Goal: Task Accomplishment & Management: Manage account settings

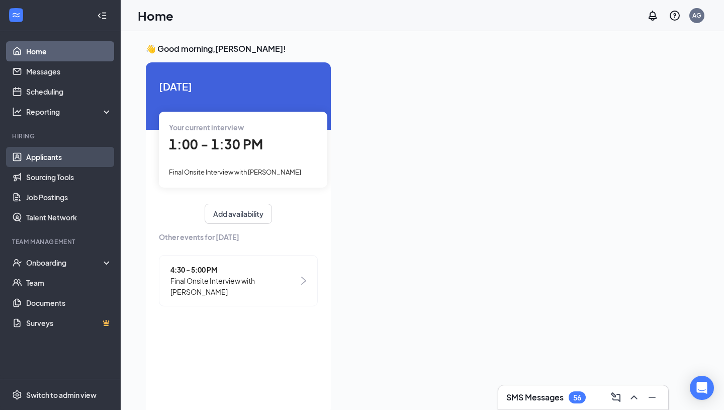
click at [45, 157] on link "Applicants" at bounding box center [69, 157] width 86 height 20
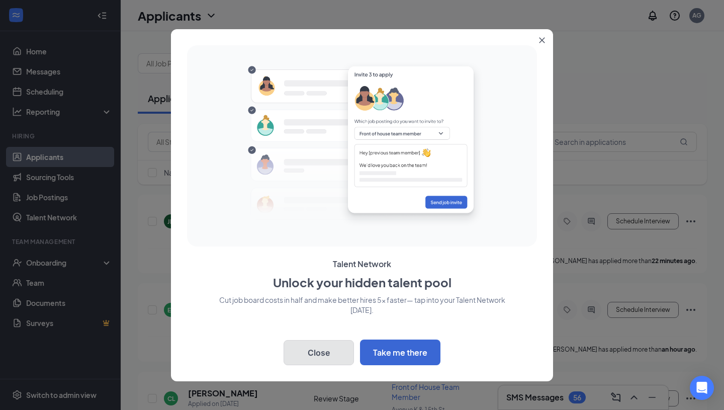
click at [309, 348] on button "Close" at bounding box center [319, 352] width 70 height 25
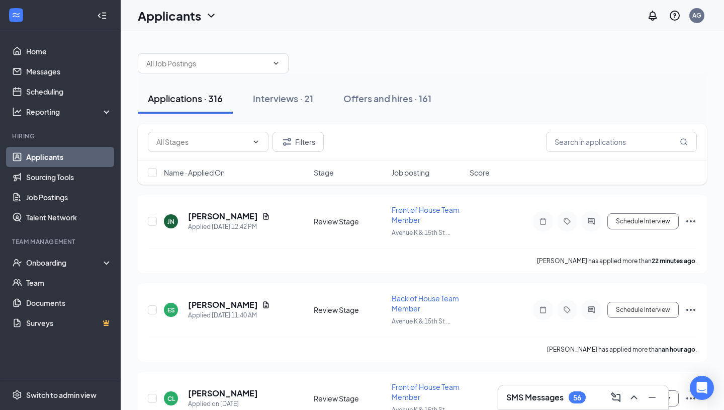
click at [49, 157] on link "Applicants" at bounding box center [69, 157] width 86 height 20
click at [48, 91] on link "Scheduling" at bounding box center [69, 91] width 86 height 20
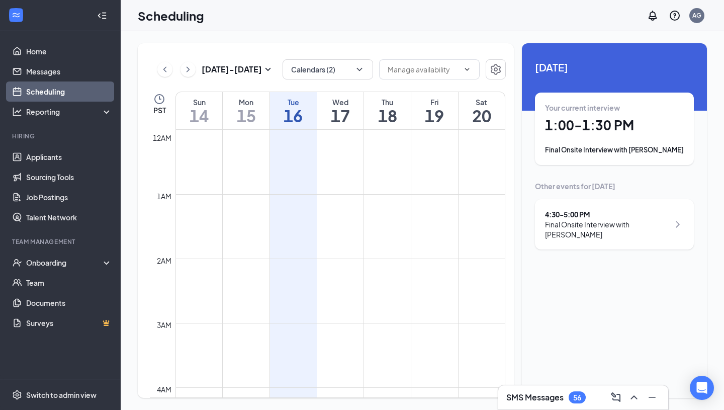
scroll to position [494, 0]
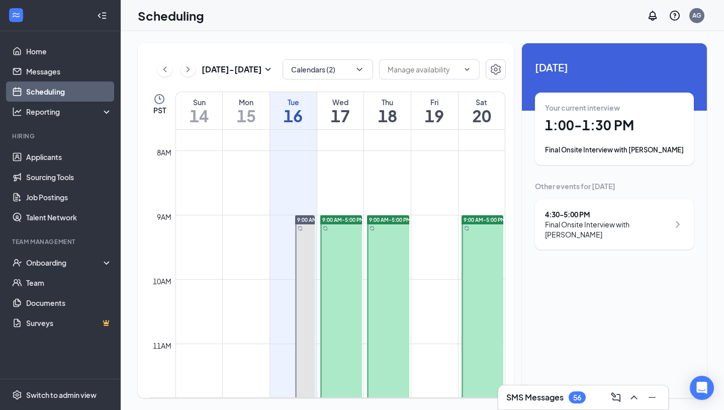
click at [586, 156] on div "Your current interview 1:00 - 1:30 PM Final Onsite Interview with [PERSON_NAME]" at bounding box center [614, 129] width 159 height 72
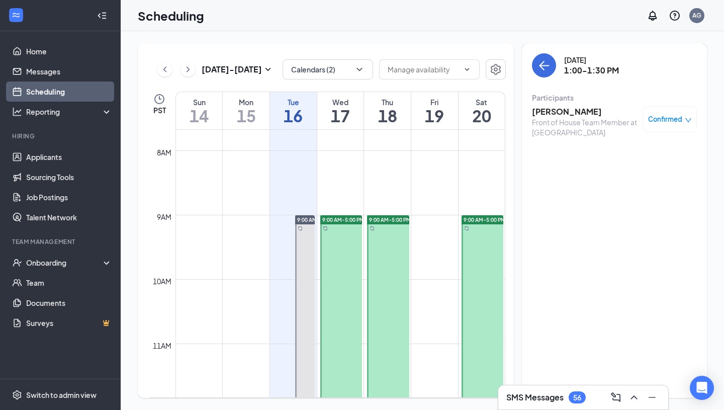
click at [565, 112] on h3 "[PERSON_NAME]" at bounding box center [585, 111] width 106 height 11
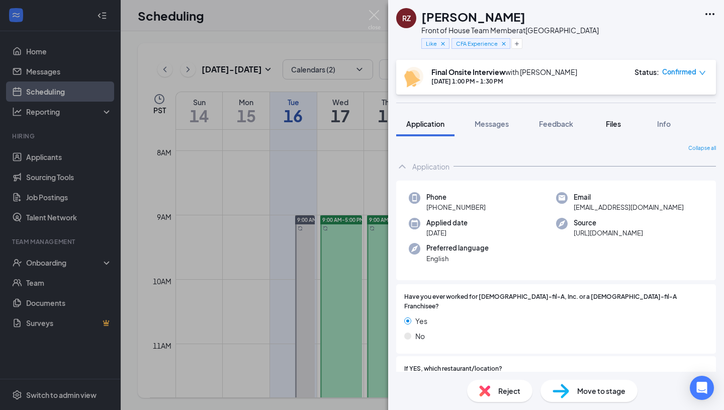
click at [616, 124] on span "Files" at bounding box center [613, 123] width 15 height 9
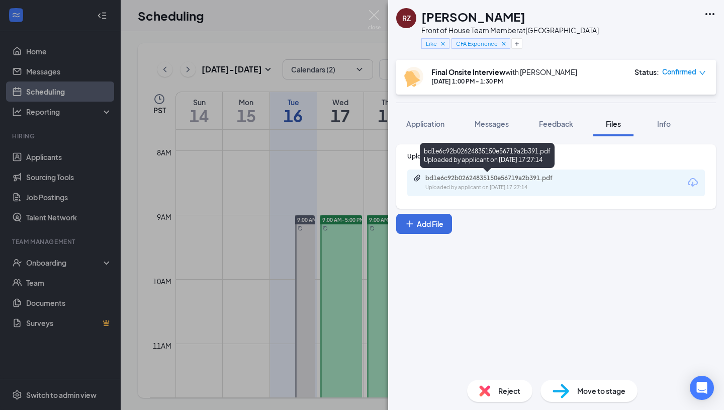
click at [532, 180] on div "bd1e6c92b02624835150e56719a2b391.pdf" at bounding box center [495, 178] width 141 height 8
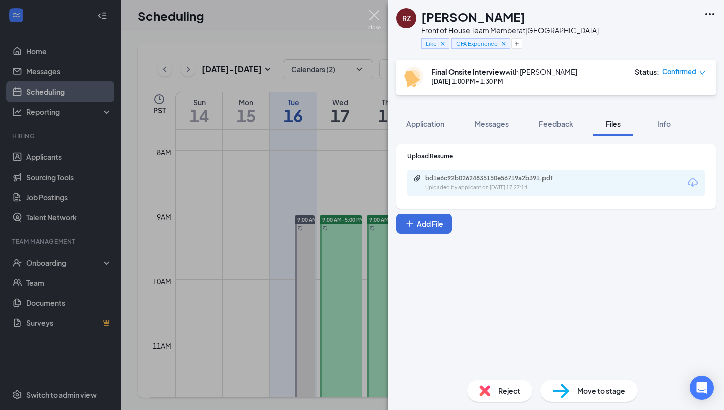
click at [374, 16] on img at bounding box center [374, 20] width 13 height 20
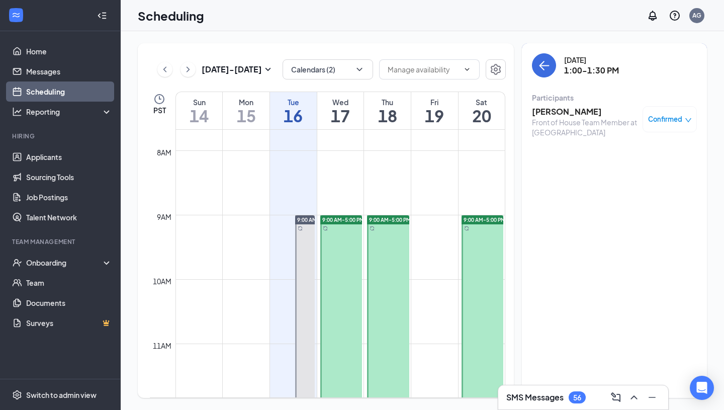
click at [106, 17] on div at bounding box center [102, 16] width 20 height 20
